Goal: Find specific page/section: Find specific page/section

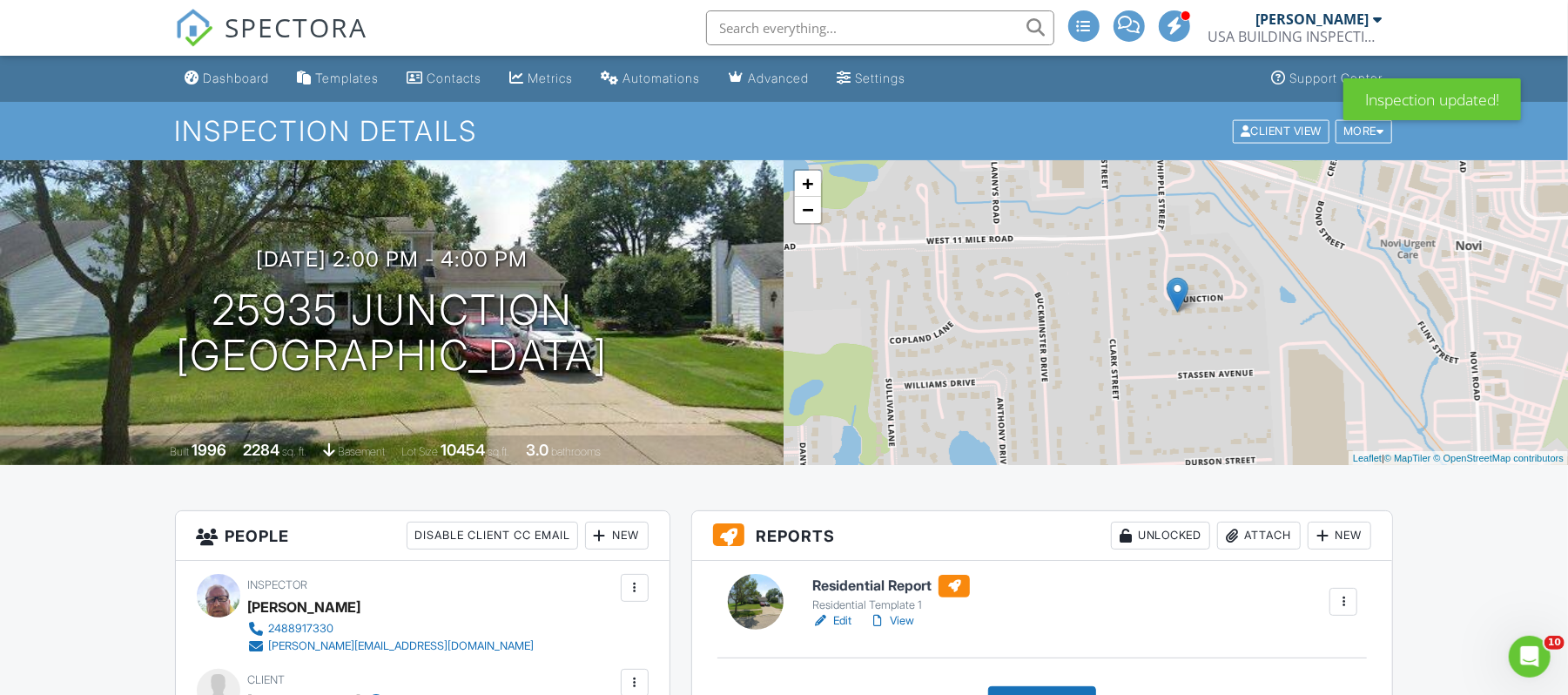
click at [735, 30] on input "text" at bounding box center [879, 28] width 348 height 35
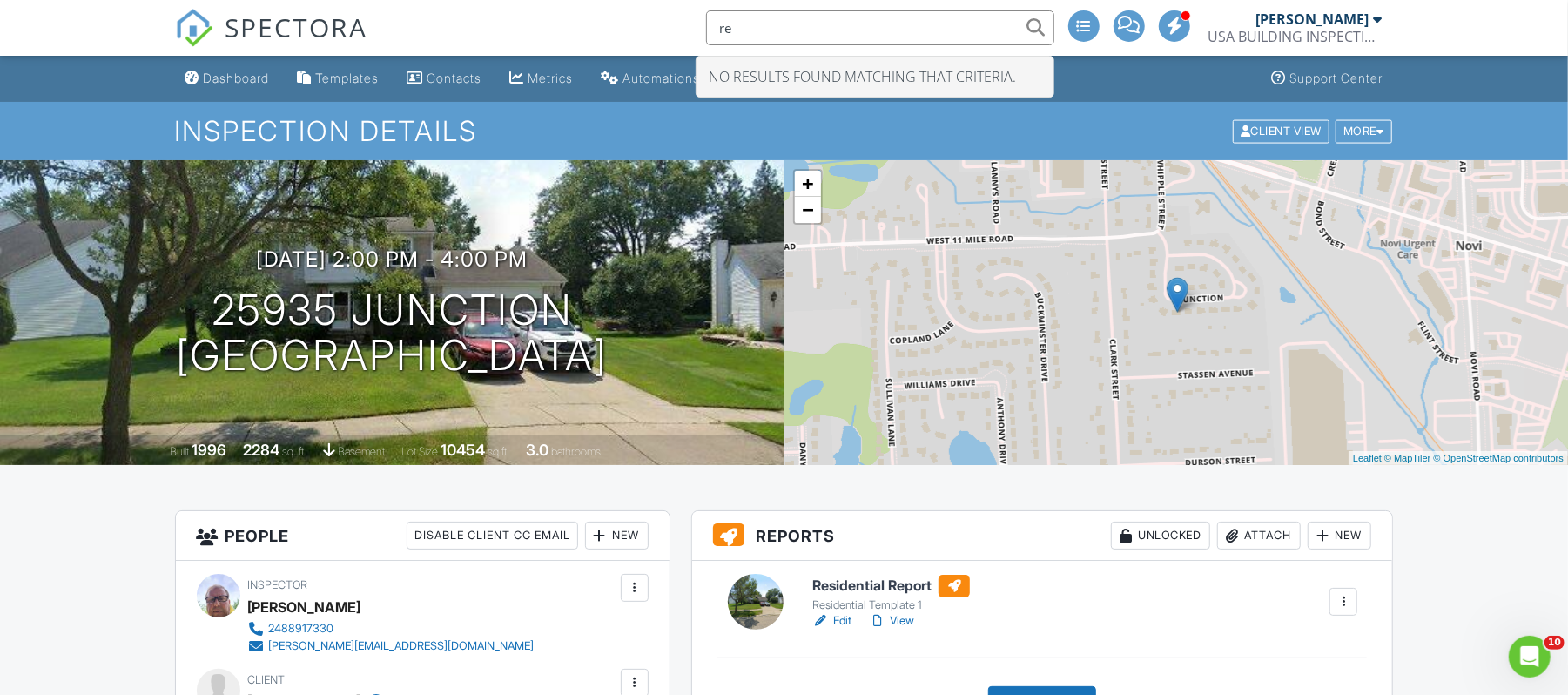
type input "r"
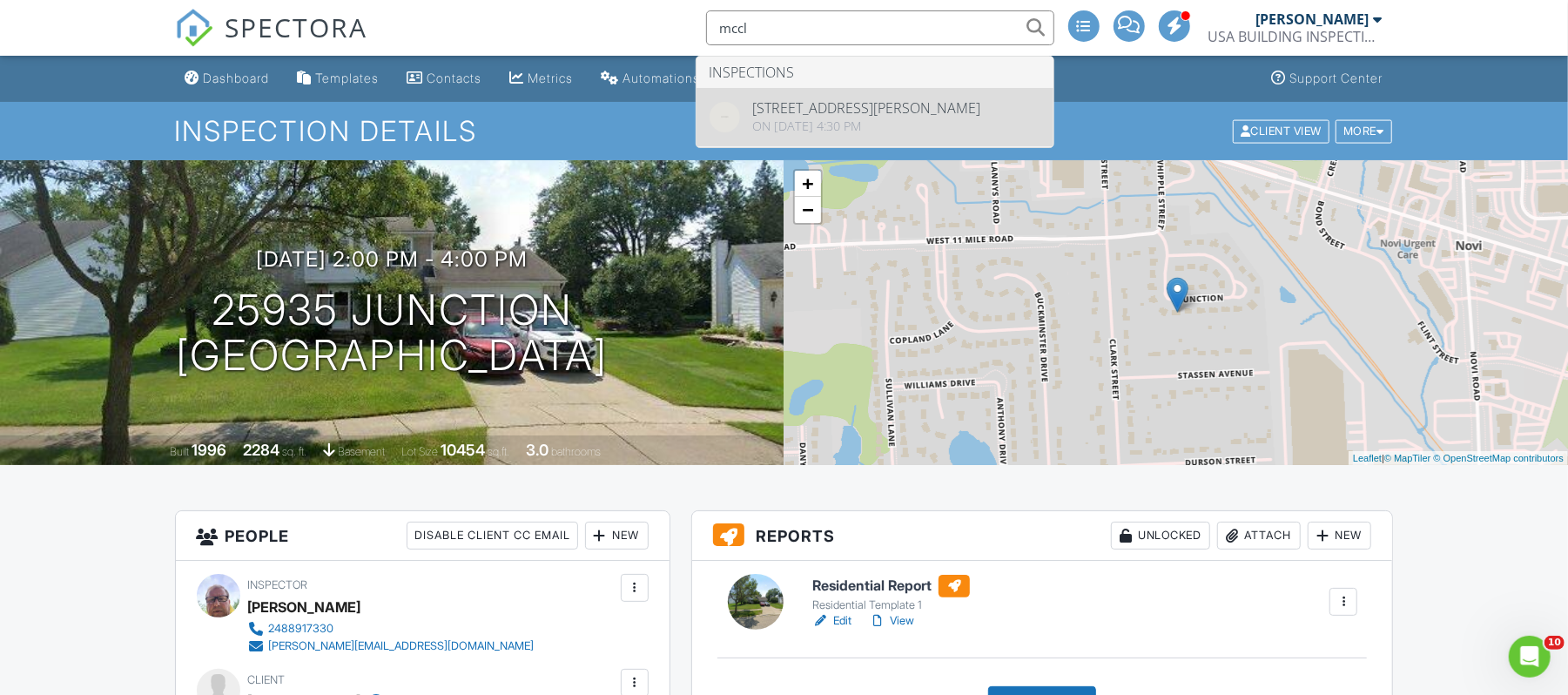
type input "mccl"
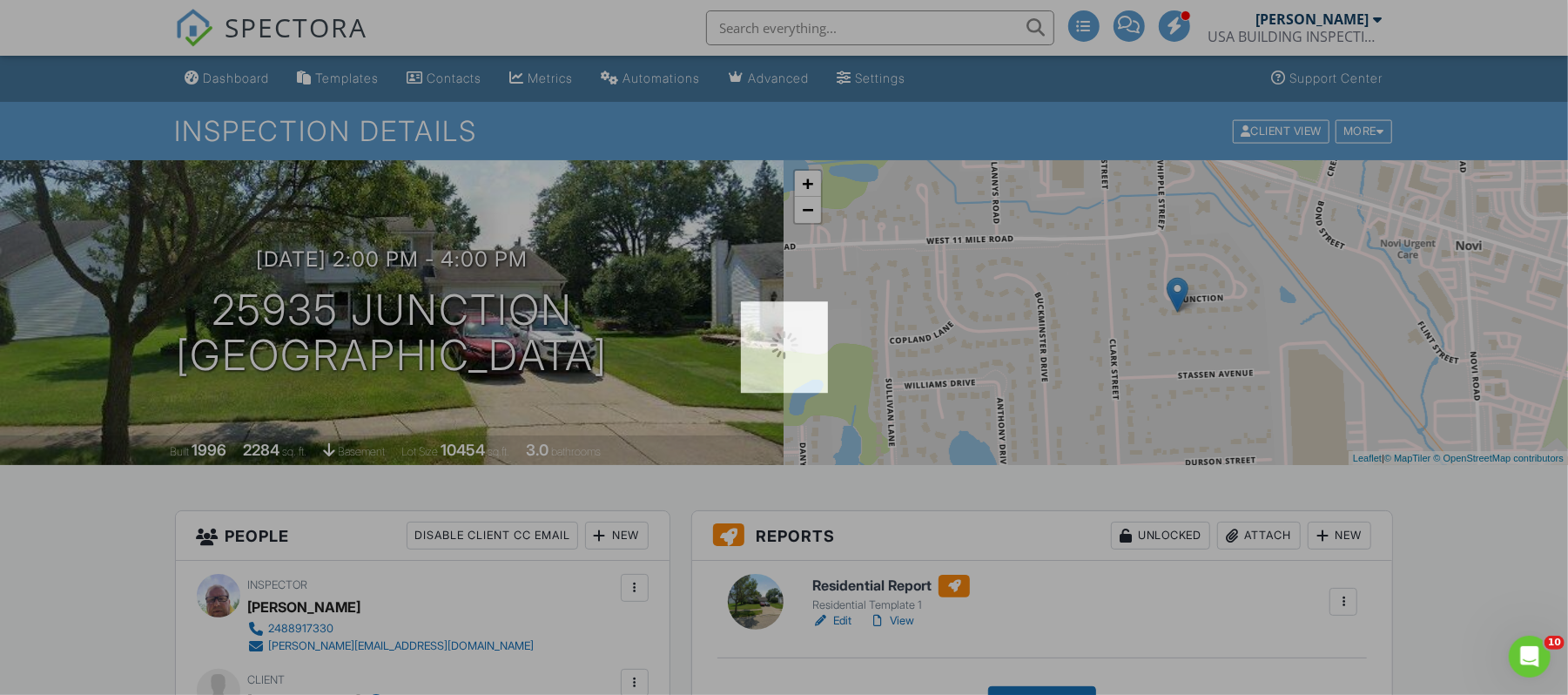
click at [872, 127] on div at bounding box center [784, 347] width 1568 height 695
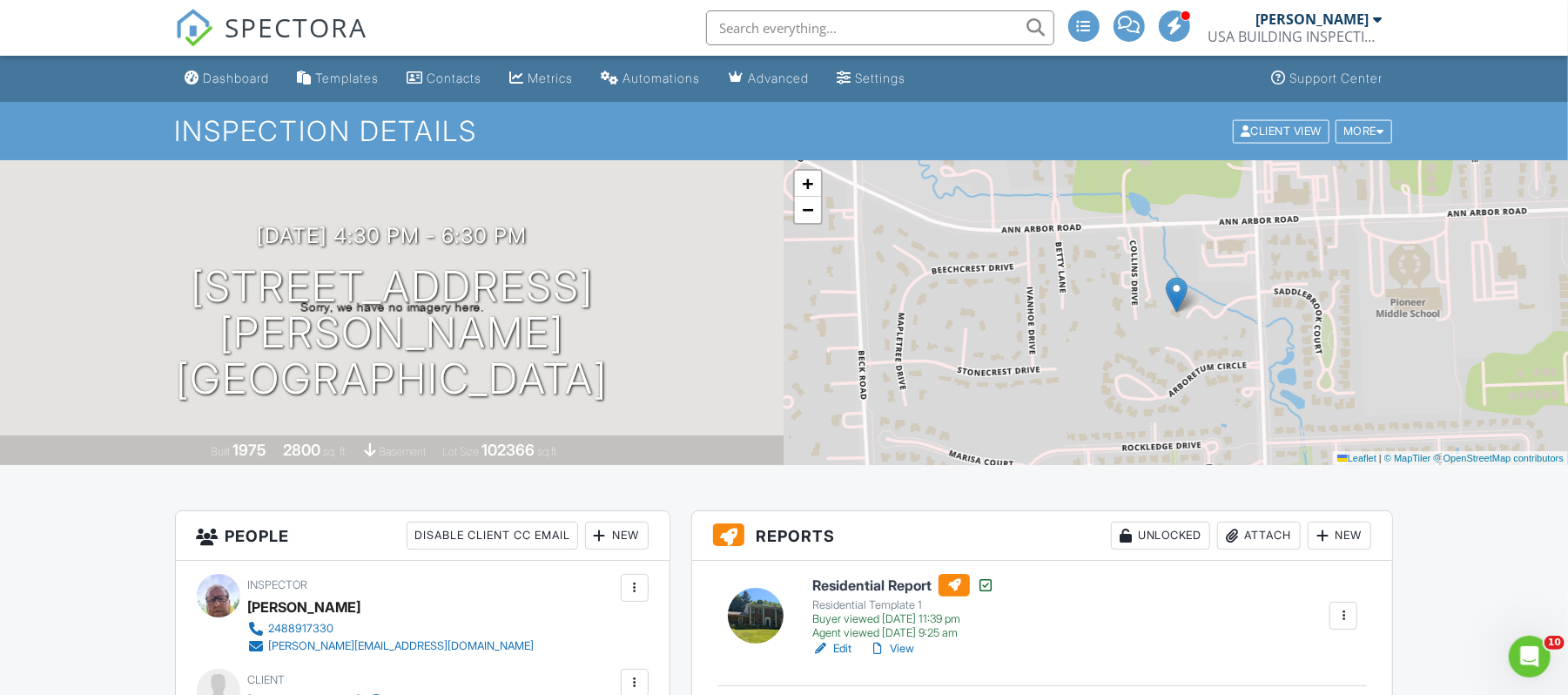
click at [1238, 32] on div "USA BUILDING INSPECTIONS LLC" at bounding box center [1296, 36] width 174 height 17
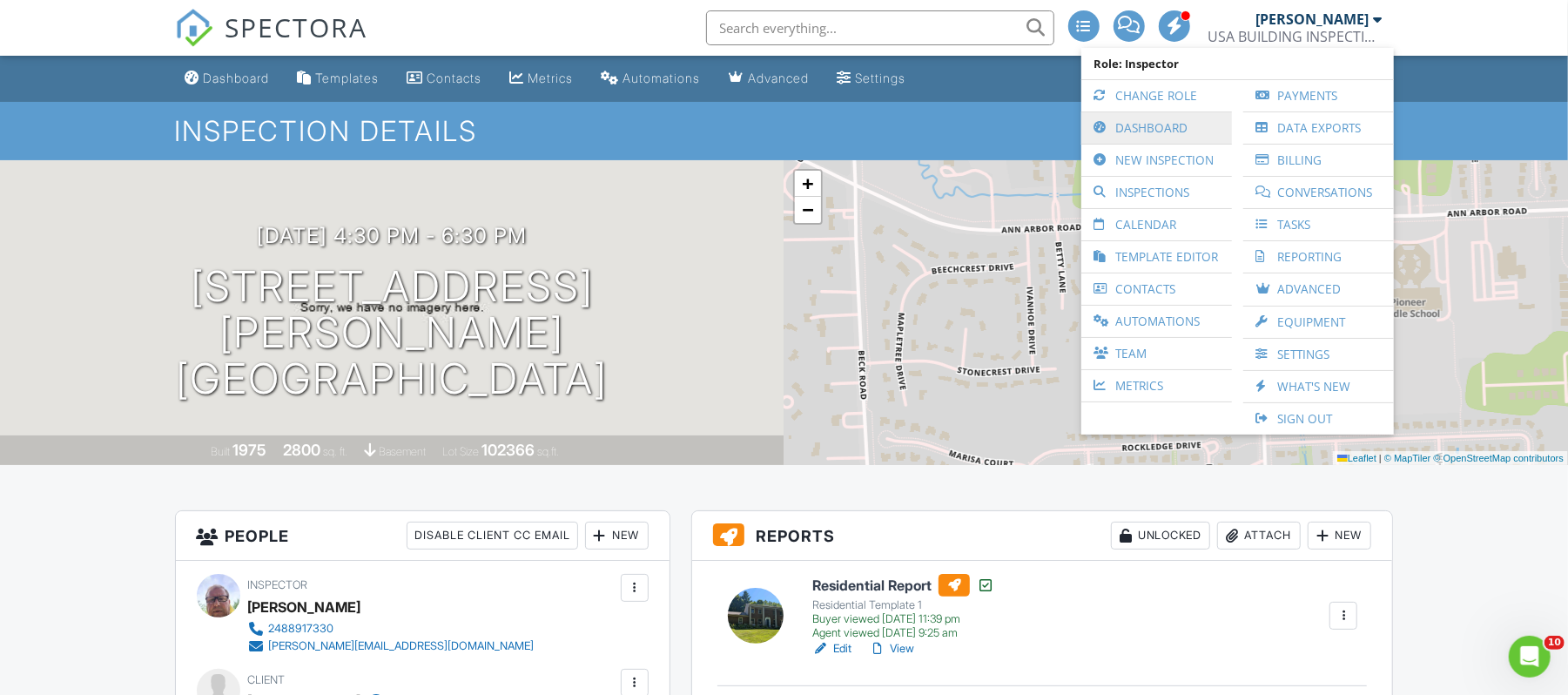
click at [1145, 126] on link "Dashboard" at bounding box center [1157, 128] width 133 height 31
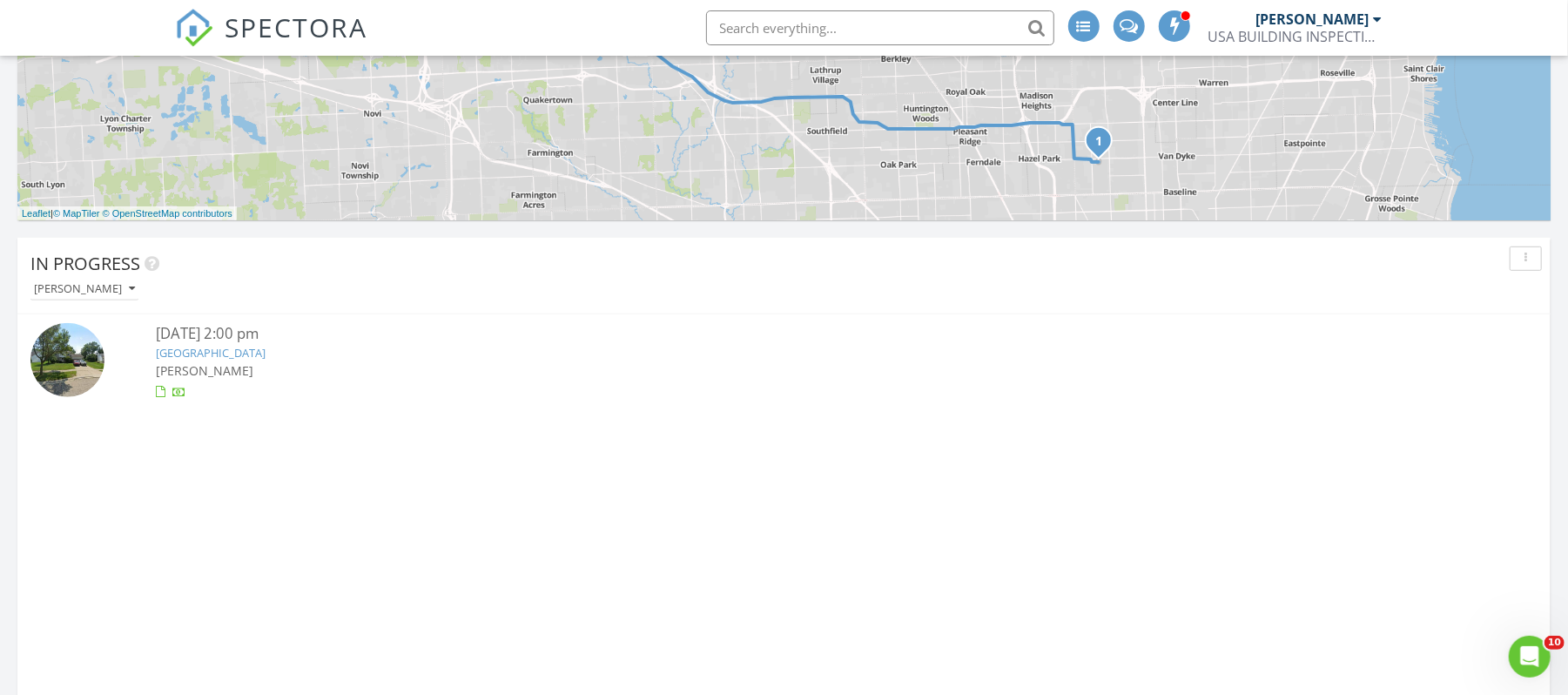
scroll to position [677, 0]
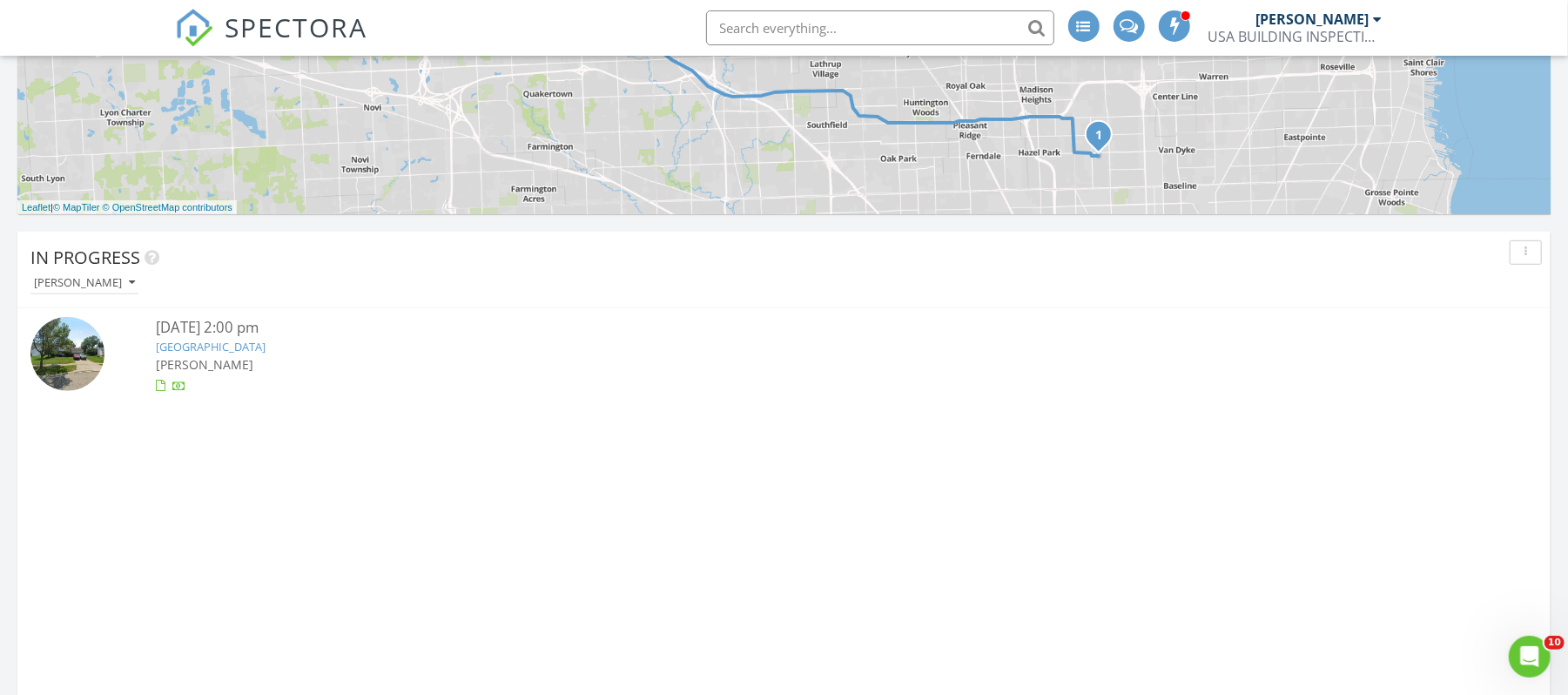
click at [253, 348] on link "25935 Junction, Novi, MI 48375" at bounding box center [210, 346] width 110 height 15
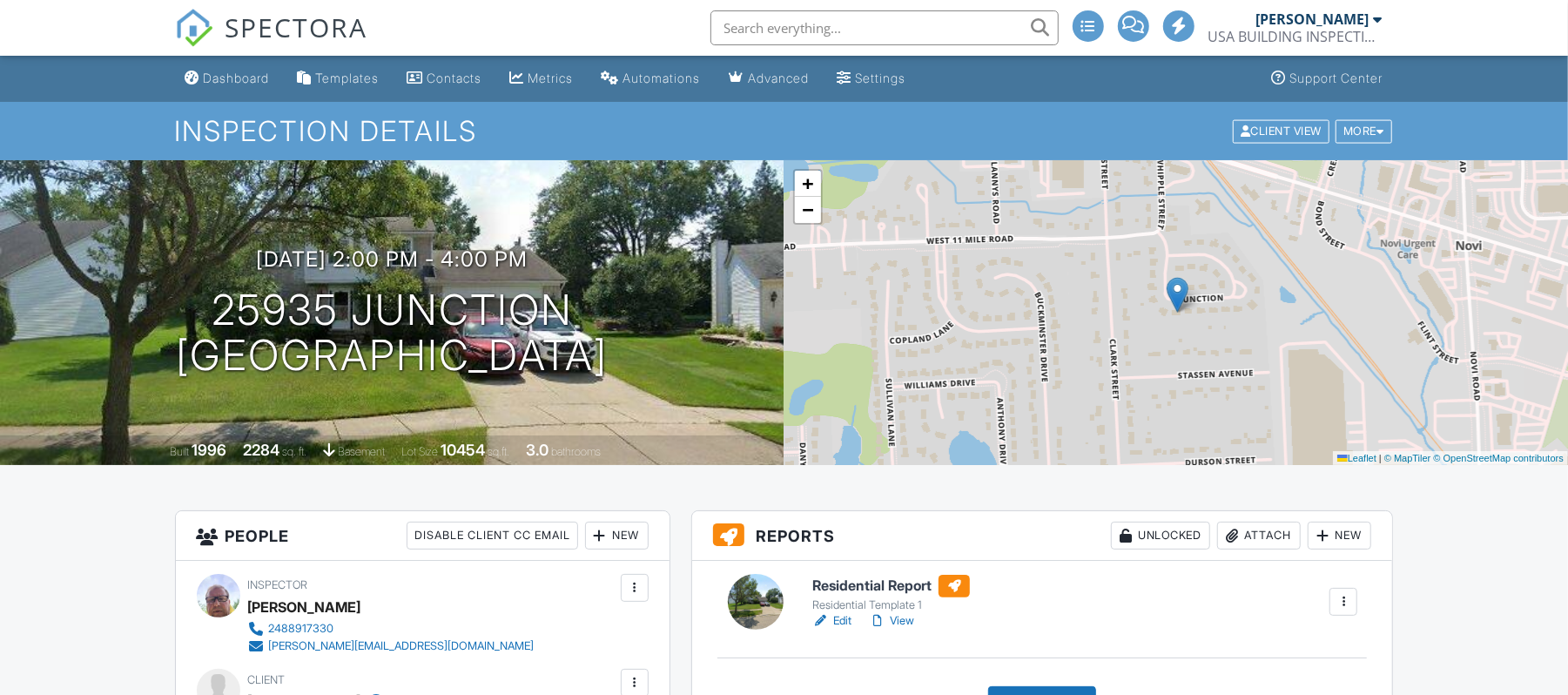
click at [842, 624] on link "Edit" at bounding box center [833, 620] width 40 height 17
